Goal: Transaction & Acquisition: Purchase product/service

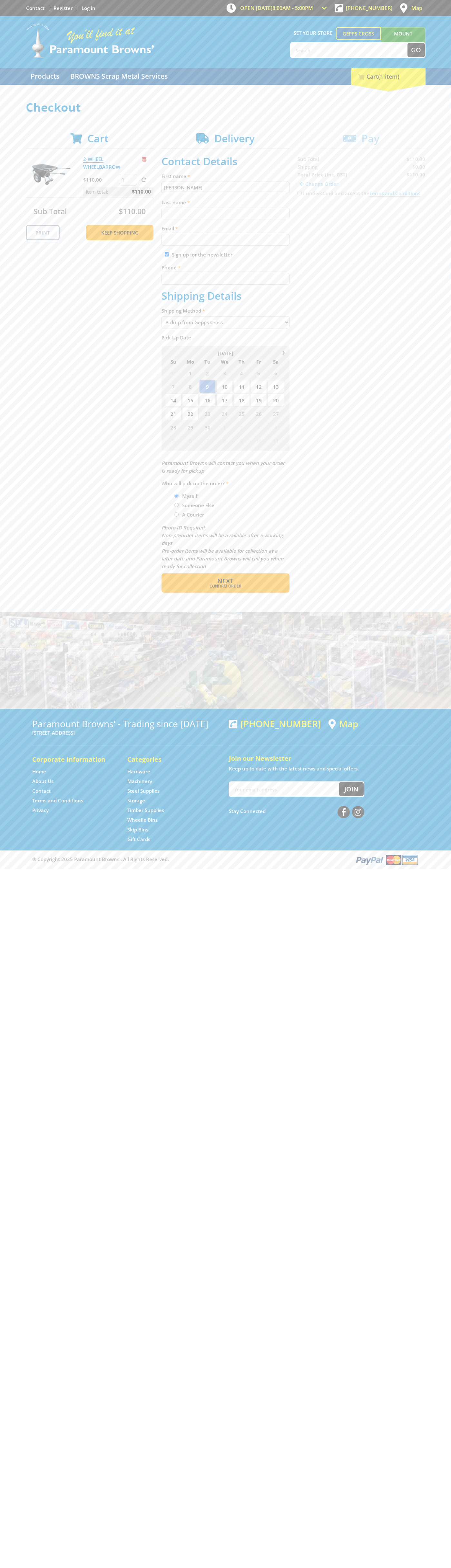
type input "[PERSON_NAME]"
type input "[EMAIL_ADDRESS][DOMAIN_NAME]"
type input "0293744000"
click at [226, 581] on span "Next" at bounding box center [225, 580] width 16 height 8
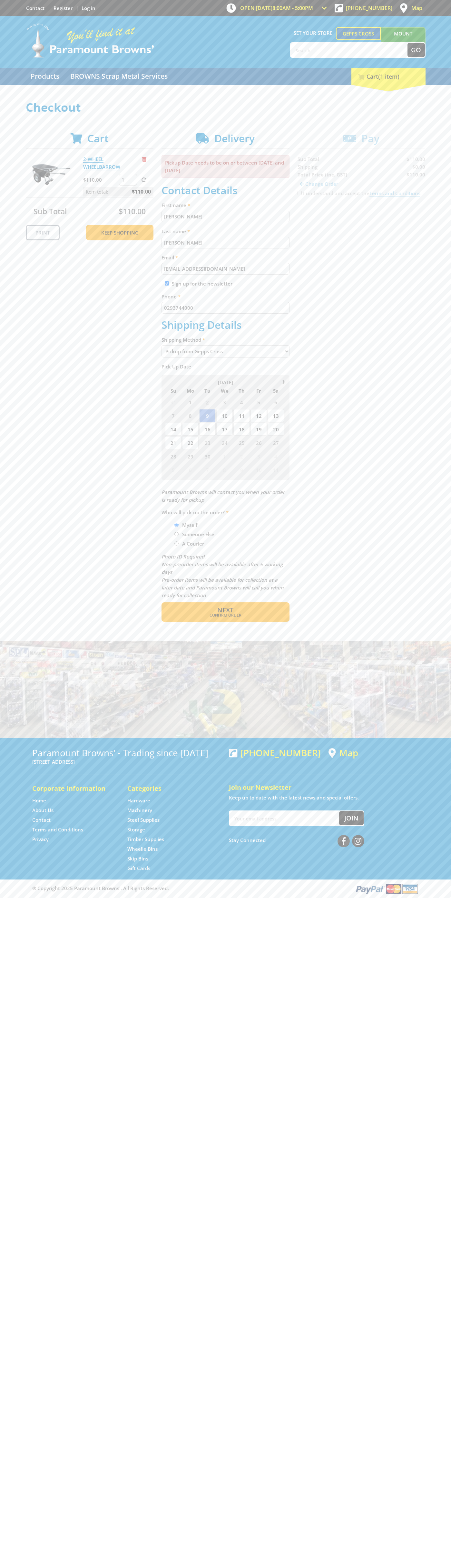
type input "[PERSON_NAME]"
click at [226, 615] on span "Confirm order" at bounding box center [226, 615] width 100 height 4
click at [226, 610] on span "Next" at bounding box center [225, 610] width 16 height 8
